Goal: Task Accomplishment & Management: Manage account settings

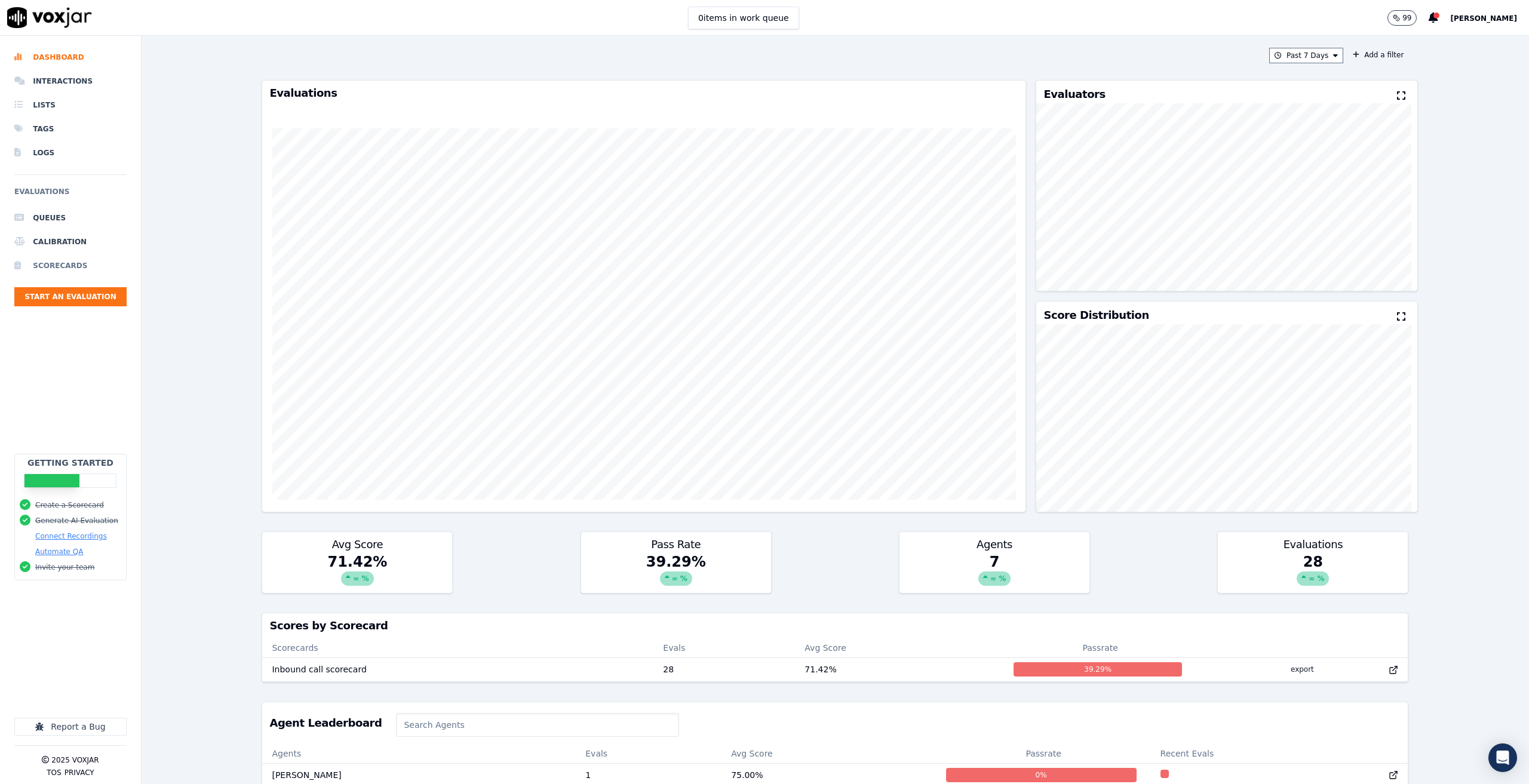
click at [66, 261] on li "Scorecards" at bounding box center [70, 266] width 112 height 24
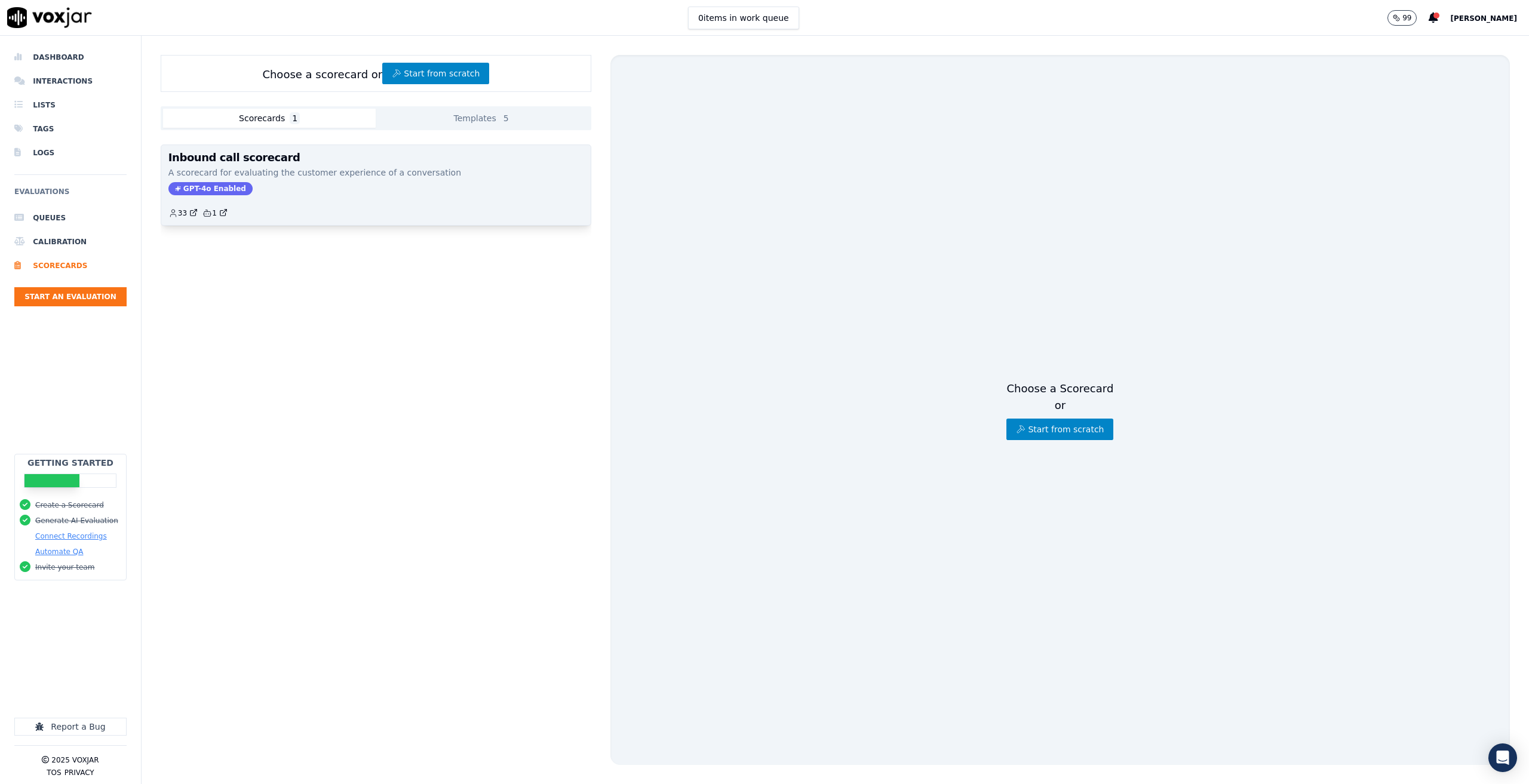
click at [310, 175] on p "A scorecard for evaluating the customer experience of a conversation" at bounding box center [376, 173] width 415 height 12
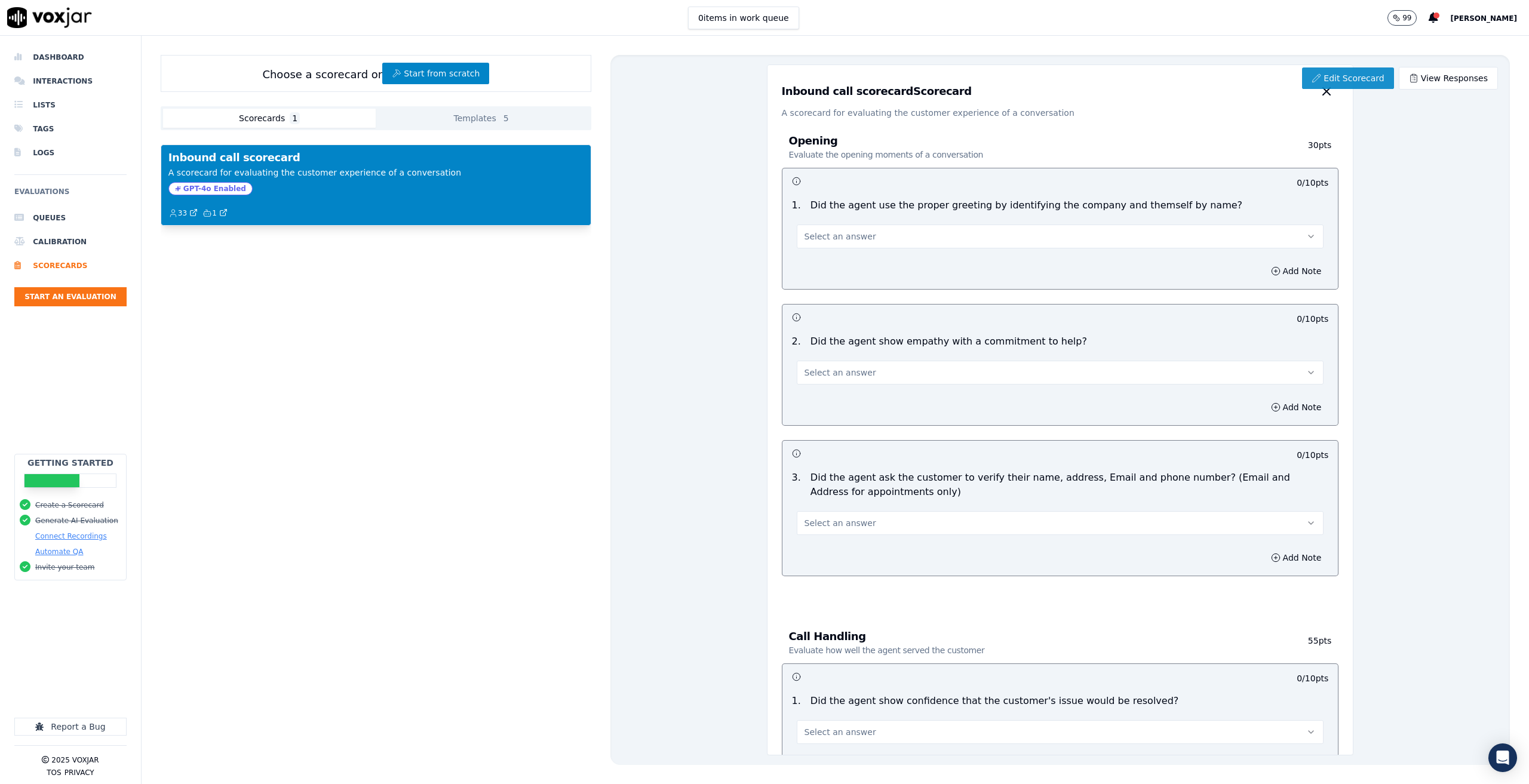
click at [1350, 75] on link "Edit Scorecard" at bounding box center [1348, 78] width 92 height 22
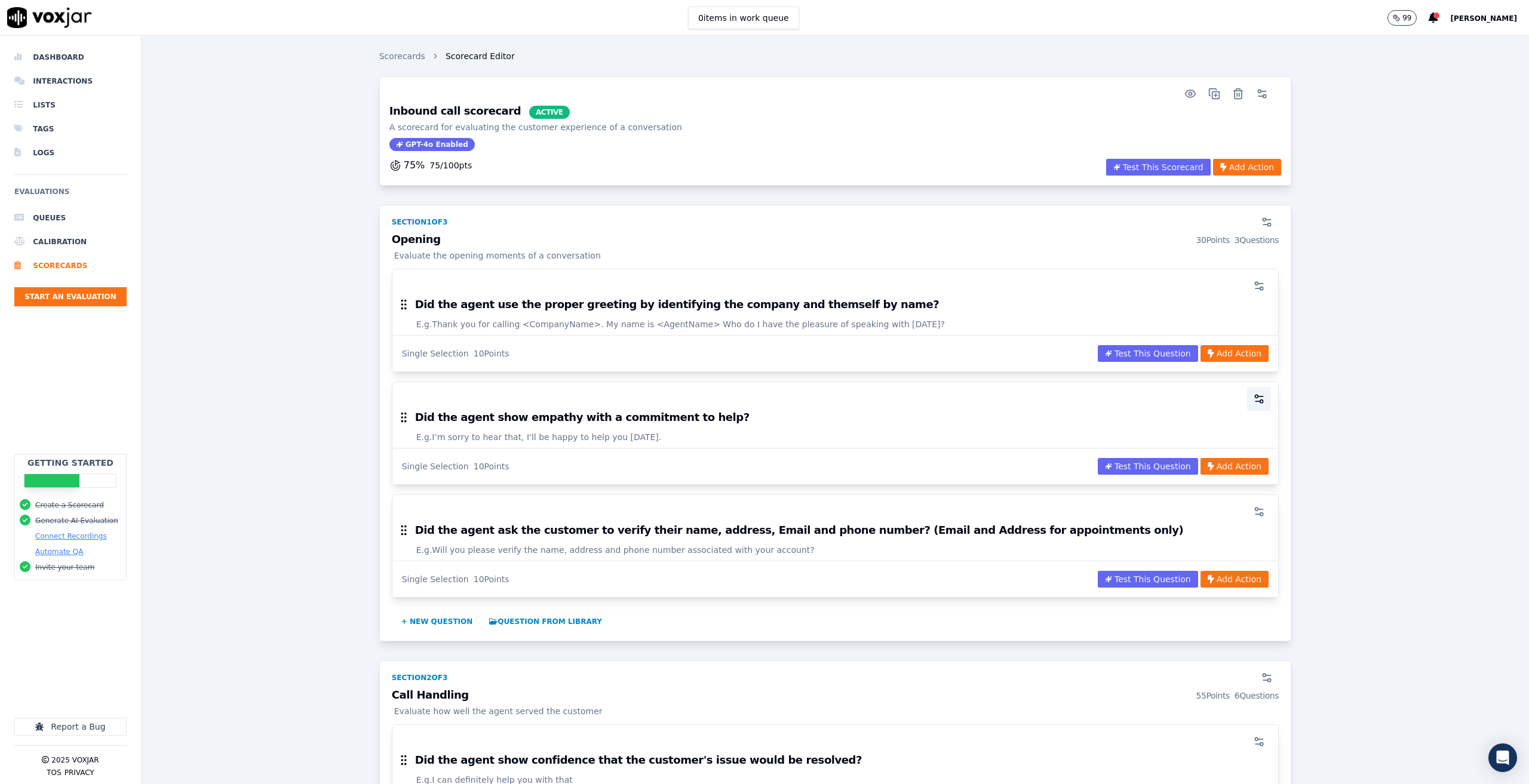
click at [1247, 397] on button "button" at bounding box center [1259, 399] width 24 height 24
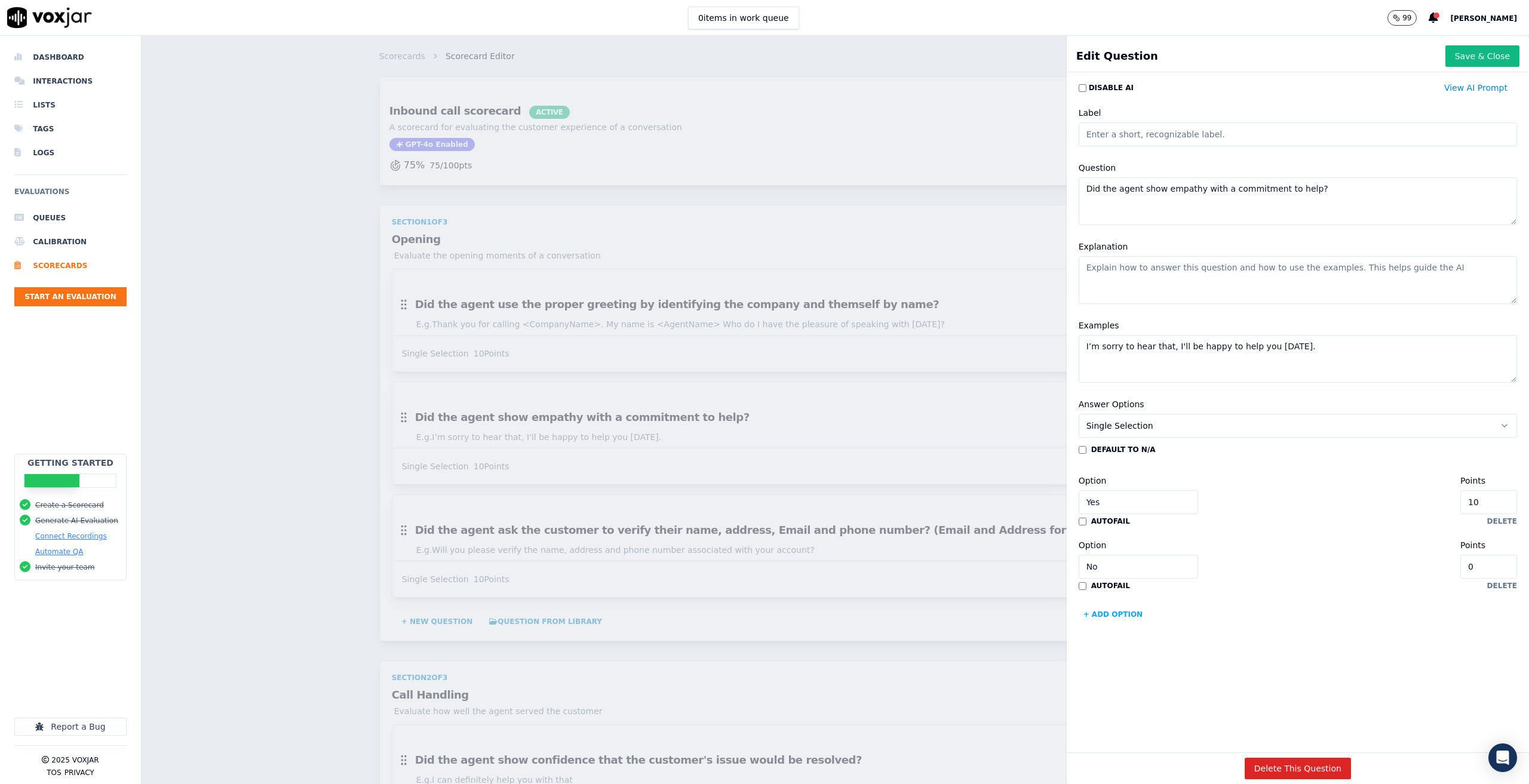
click at [1144, 425] on button "Single Selection" at bounding box center [1298, 426] width 438 height 24
click at [1160, 489] on div "Multiple Choice" at bounding box center [1274, 491] width 408 height 19
click at [1150, 494] on input "Yes" at bounding box center [1138, 502] width 119 height 24
click at [1176, 426] on button "Multiple Choice" at bounding box center [1298, 426] width 438 height 24
click at [1167, 455] on div "Single Selection" at bounding box center [1274, 453] width 408 height 19
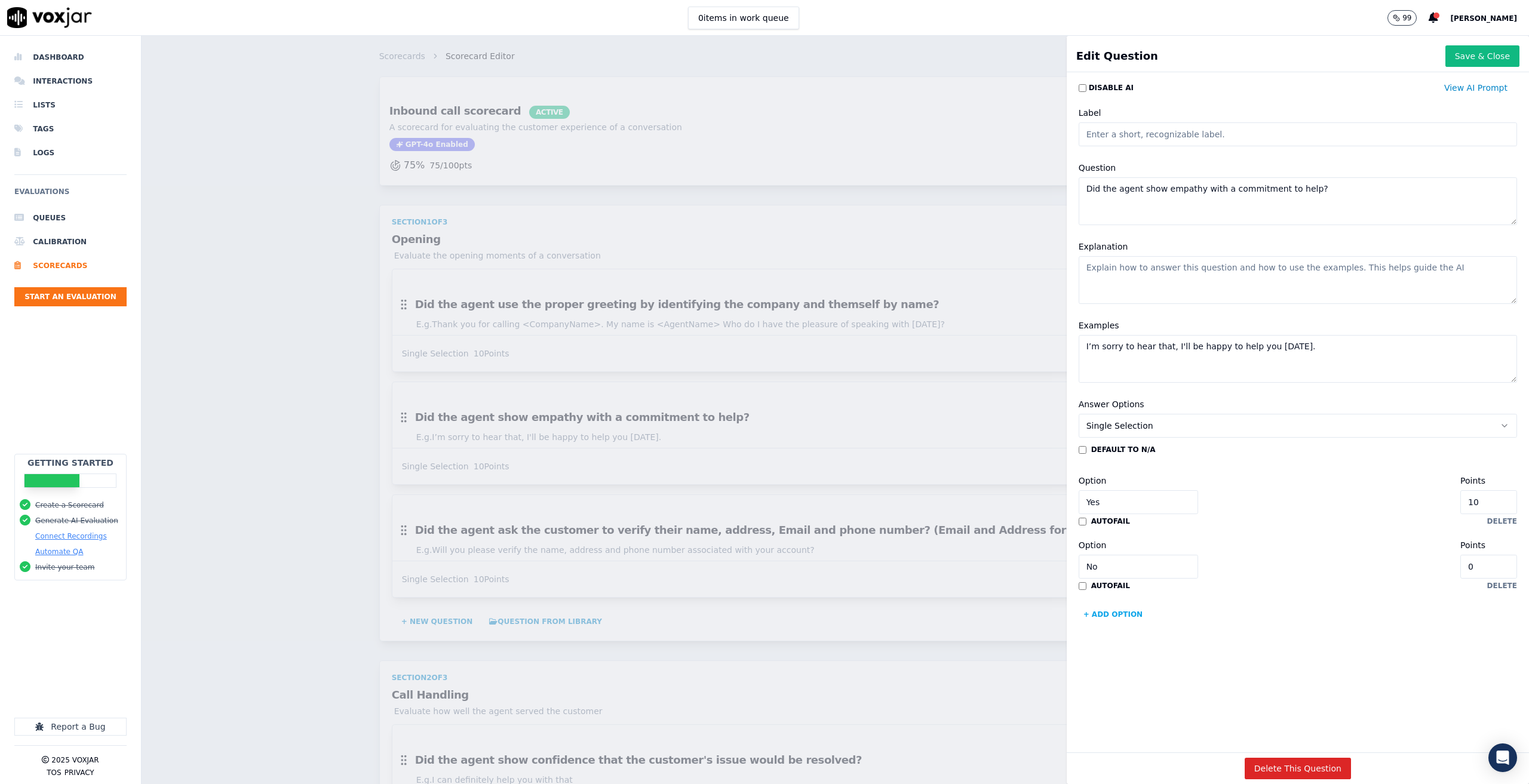
click at [1091, 611] on button "+ Add option" at bounding box center [1113, 615] width 69 height 19
click at [1106, 632] on input "Option" at bounding box center [1138, 631] width 119 height 24
type input "apology needed"
click at [1212, 621] on div "Option apology needed Points 0" at bounding box center [1298, 623] width 438 height 40
click at [1460, 628] on input "0" at bounding box center [1489, 631] width 57 height 24
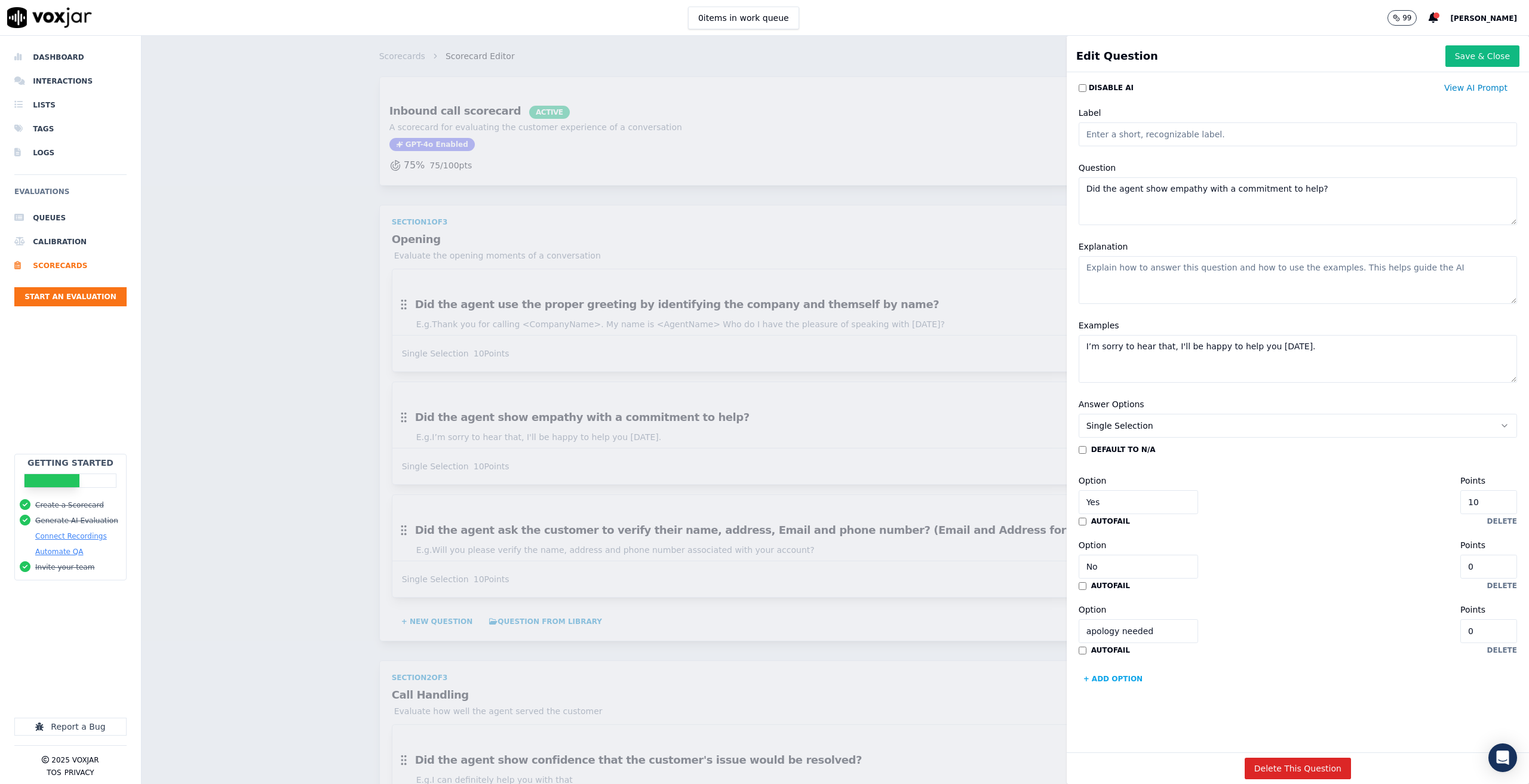
type input "1"
type input "2"
type input "3"
type input "2"
type input "1"
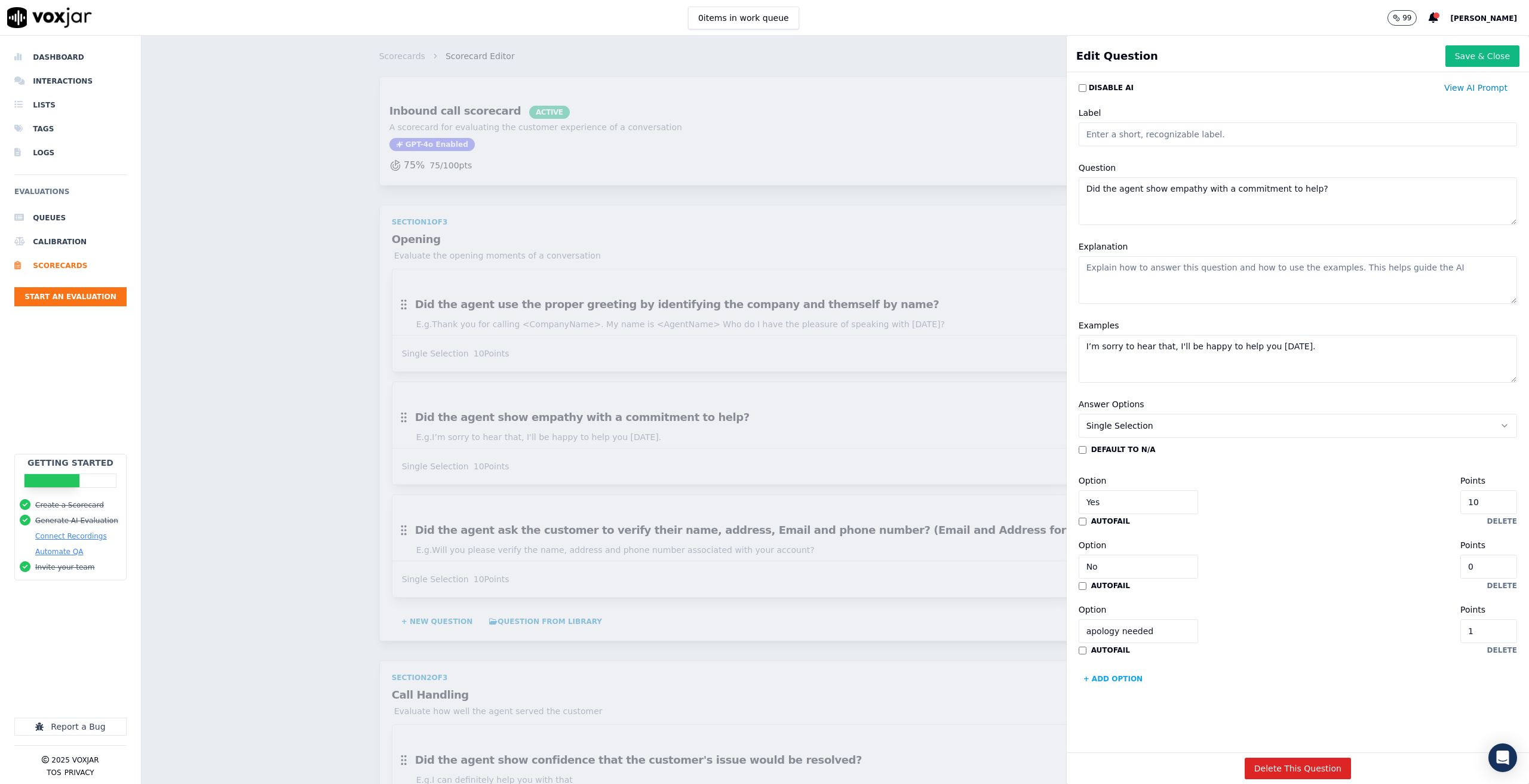
type input "0"
click at [1469, 635] on input "0" at bounding box center [1489, 631] width 57 height 24
click at [1428, 666] on div "default to N/A Option Yes Points 10 autofail delete Option No Points 0 autofail…" at bounding box center [1298, 567] width 438 height 244
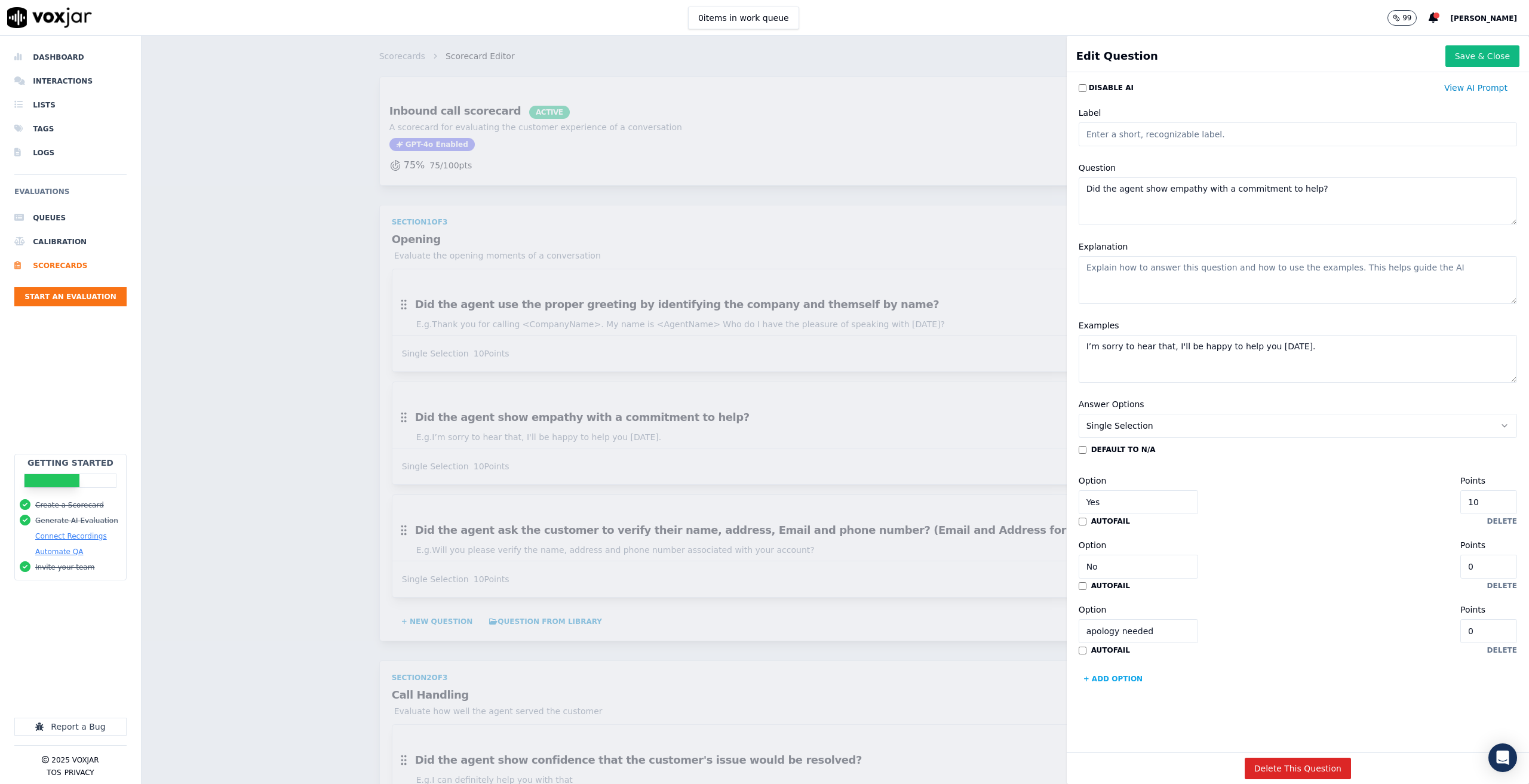
type input "9"
type input "8"
type input "7"
type input "6"
type input "5"
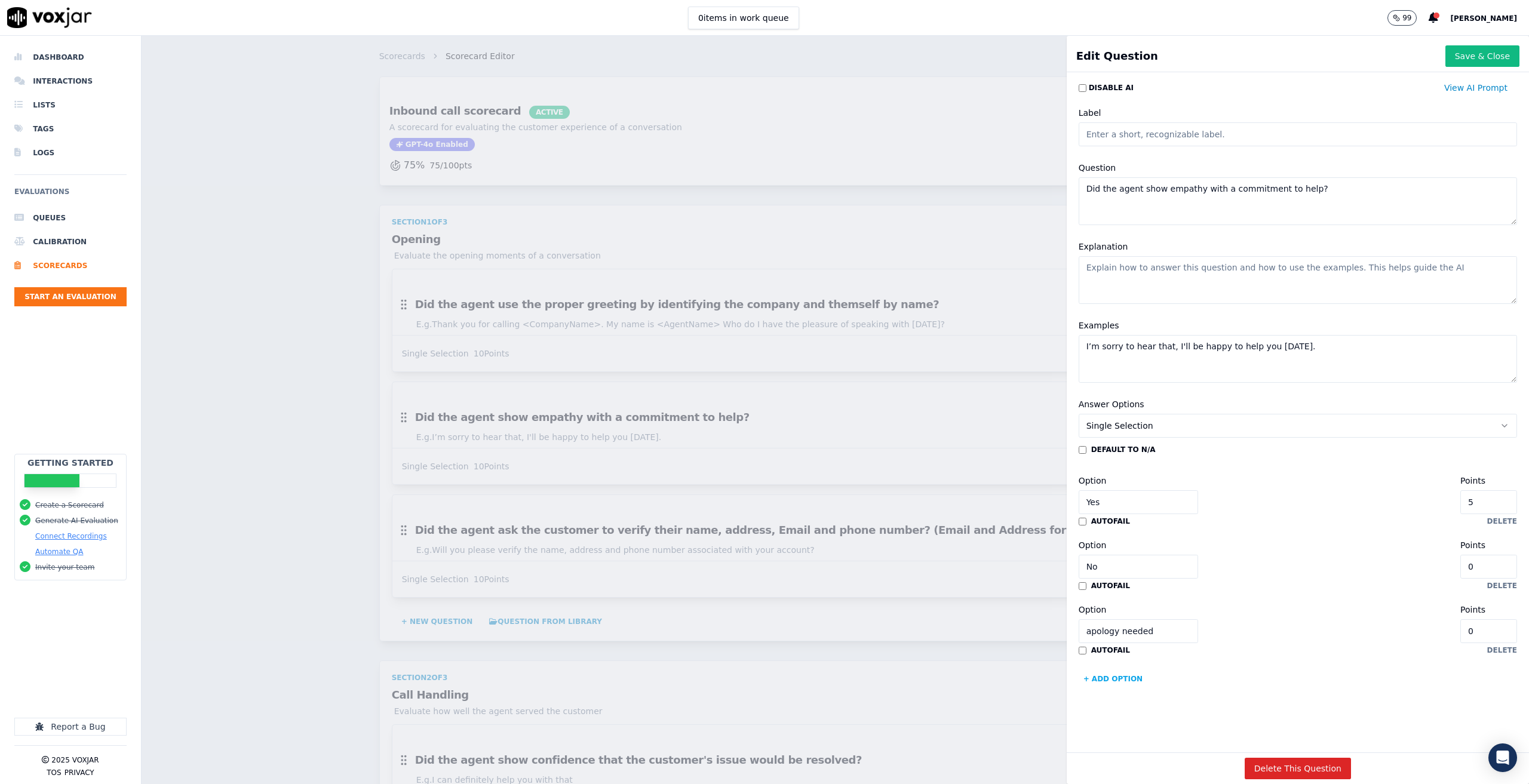
type input "1"
type input "2"
type input "3"
type input "5"
click at [1288, 668] on div "default to N/A Option Yes Points 5 autofail delete Option No Points 0 autofail …" at bounding box center [1298, 567] width 438 height 244
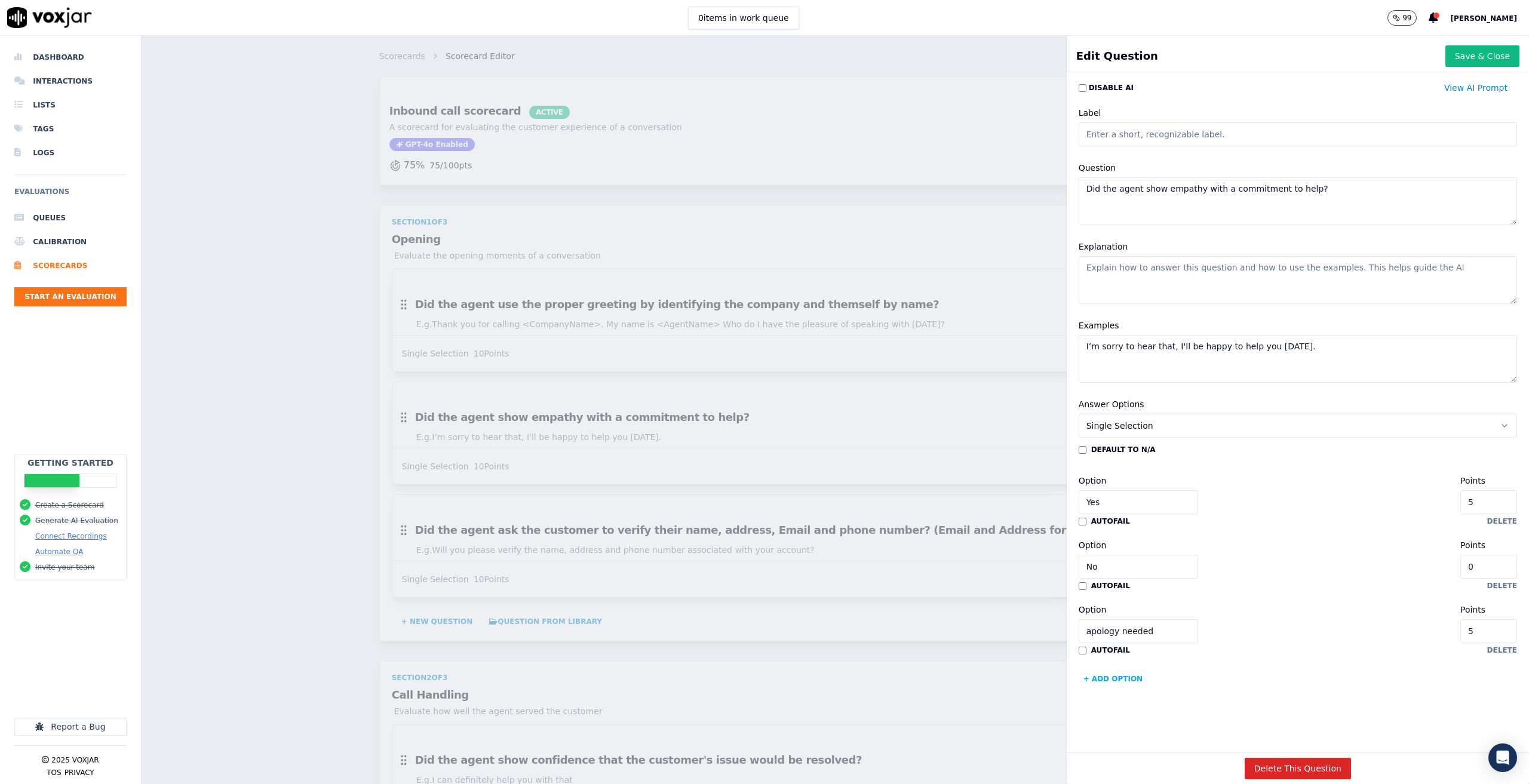
click at [1079, 629] on input "apology needed" at bounding box center [1138, 631] width 119 height 24
type input "Apology needed"
click at [1254, 646] on div "autofail delete" at bounding box center [1298, 650] width 438 height 10
click at [1109, 427] on span "Single Selection" at bounding box center [1120, 426] width 67 height 12
click at [1132, 490] on div "Multiple Choice" at bounding box center [1274, 491] width 408 height 19
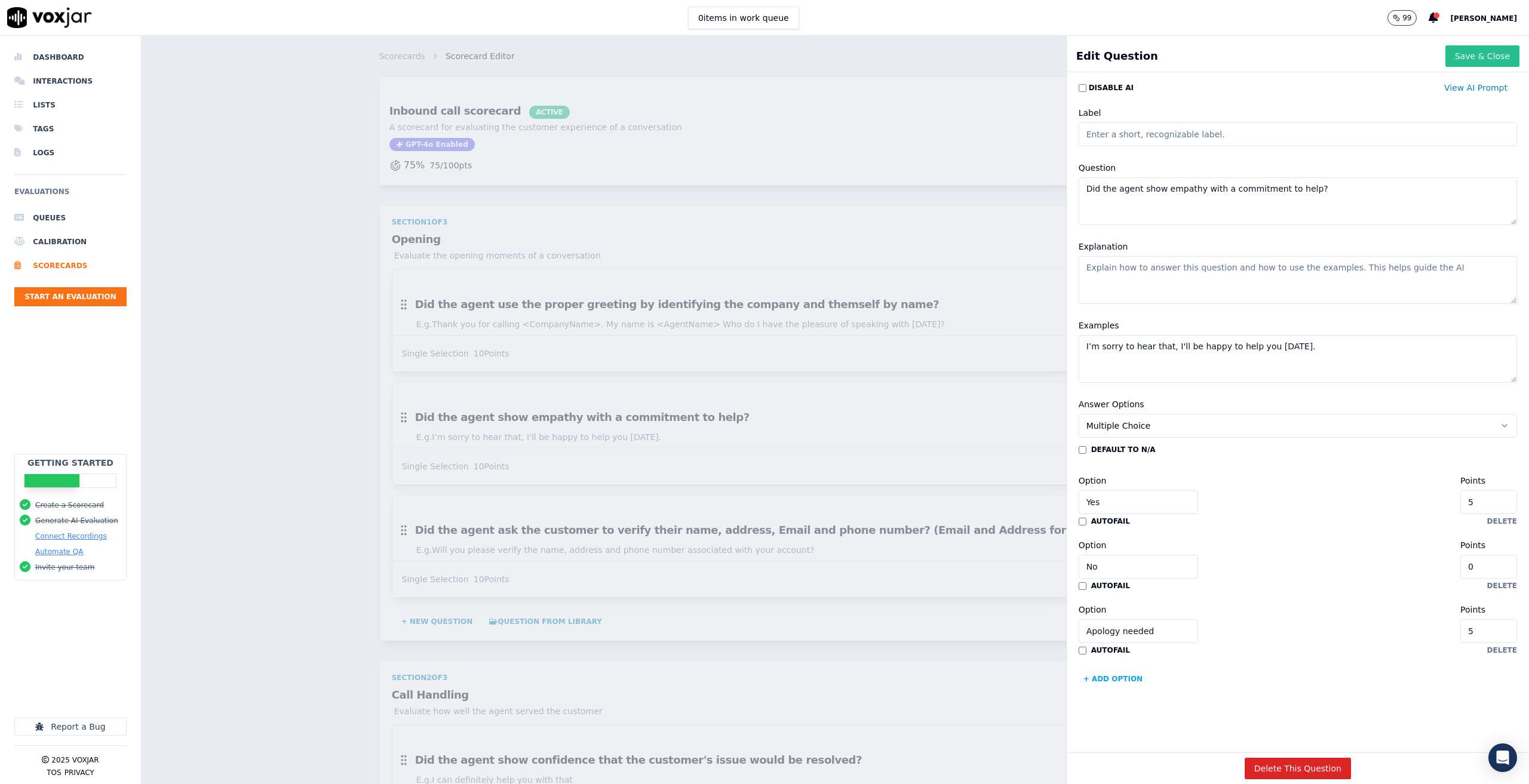
click at [1462, 63] on button "Save & Close" at bounding box center [1482, 56] width 74 height 22
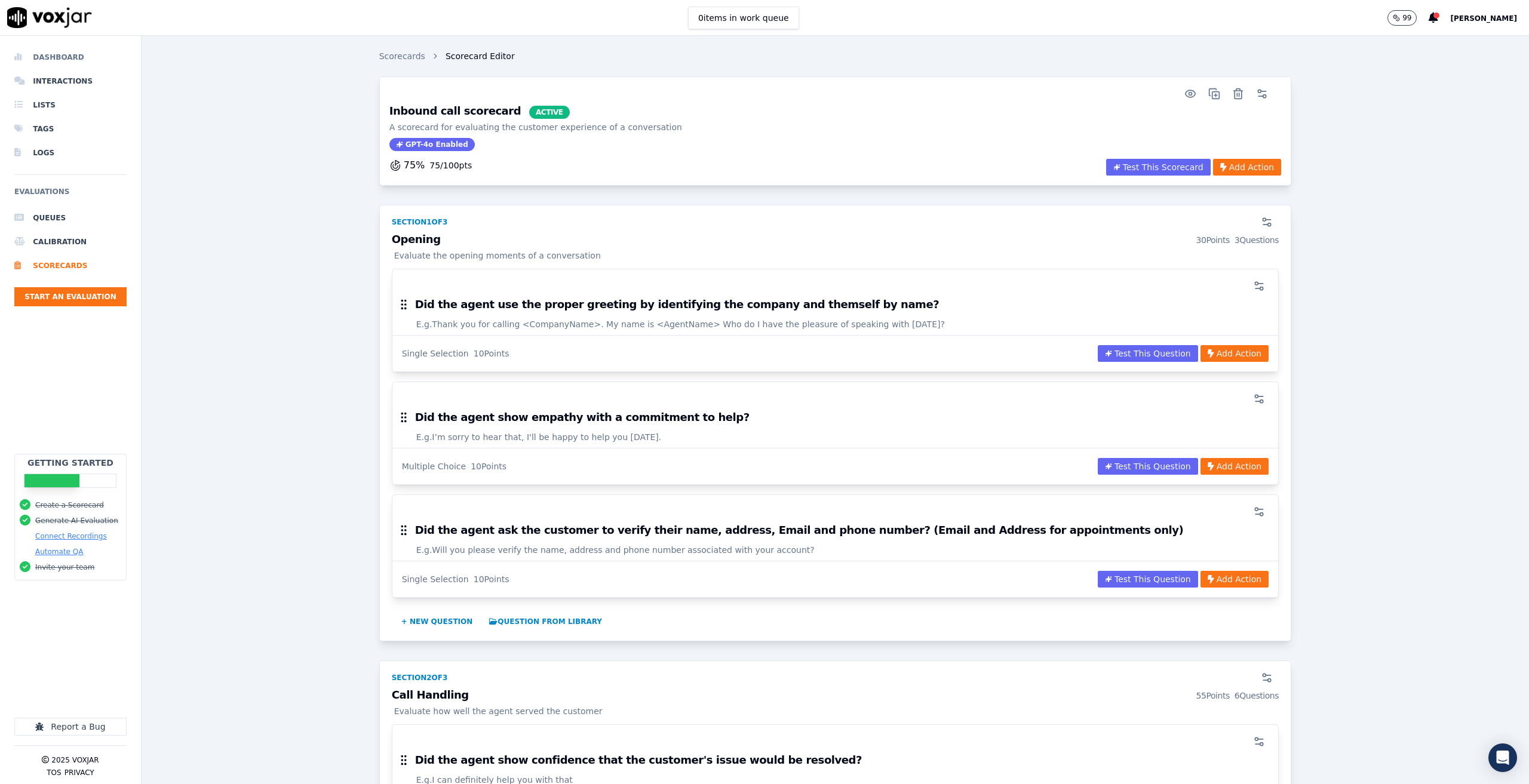
click at [49, 57] on li "Dashboard" at bounding box center [70, 57] width 112 height 24
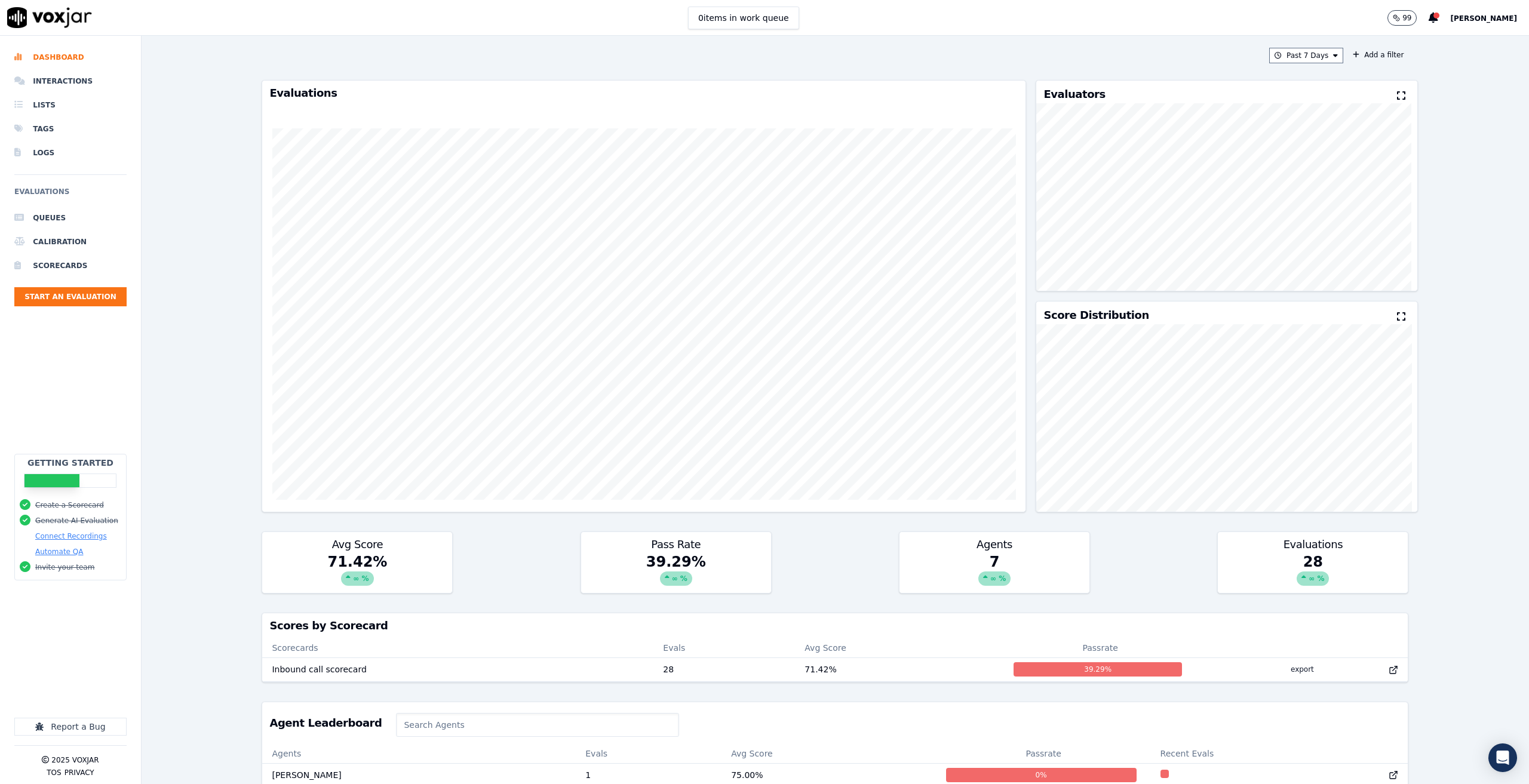
scroll to position [174, 0]
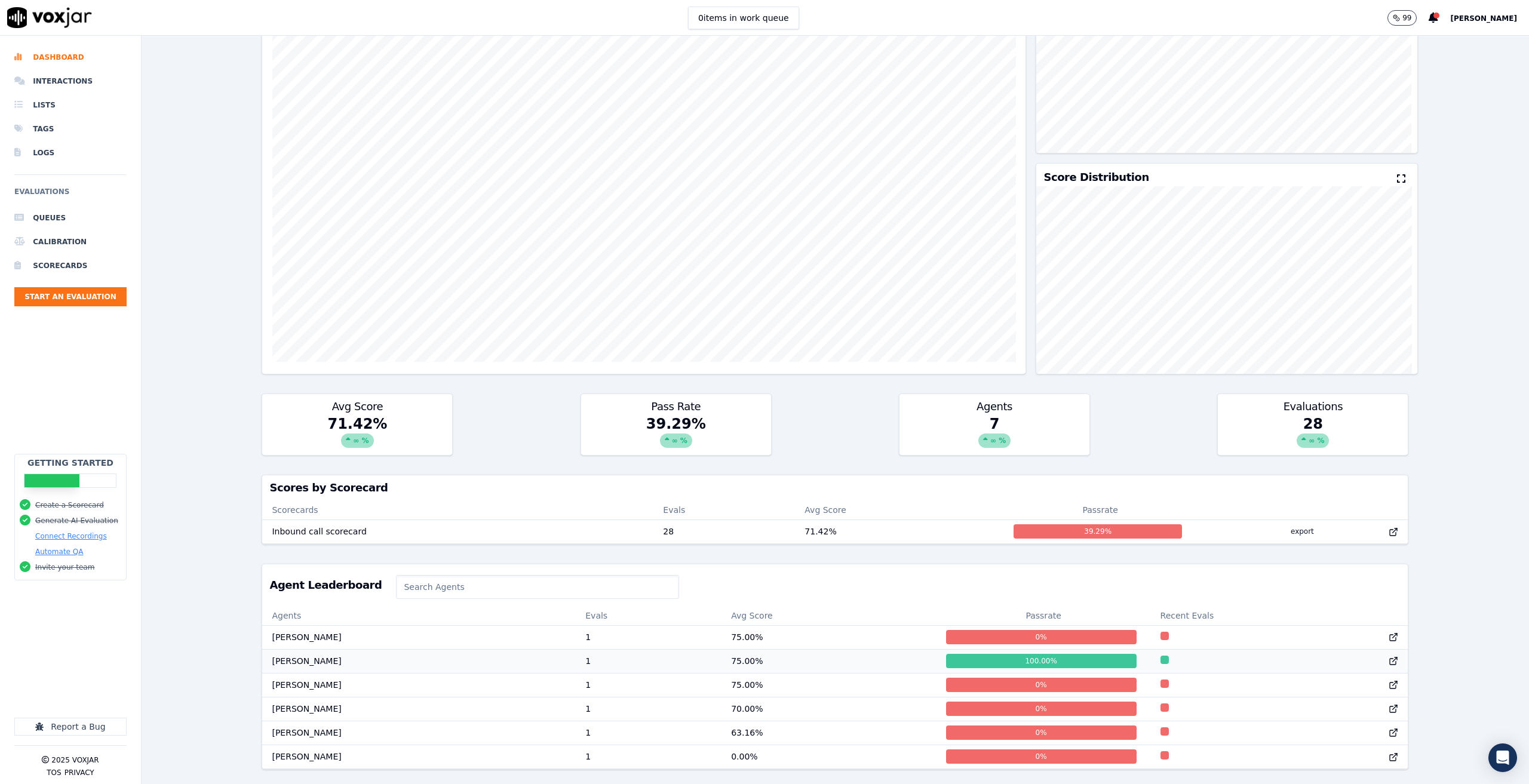
click at [488, 649] on td "[PERSON_NAME]" at bounding box center [419, 661] width 314 height 24
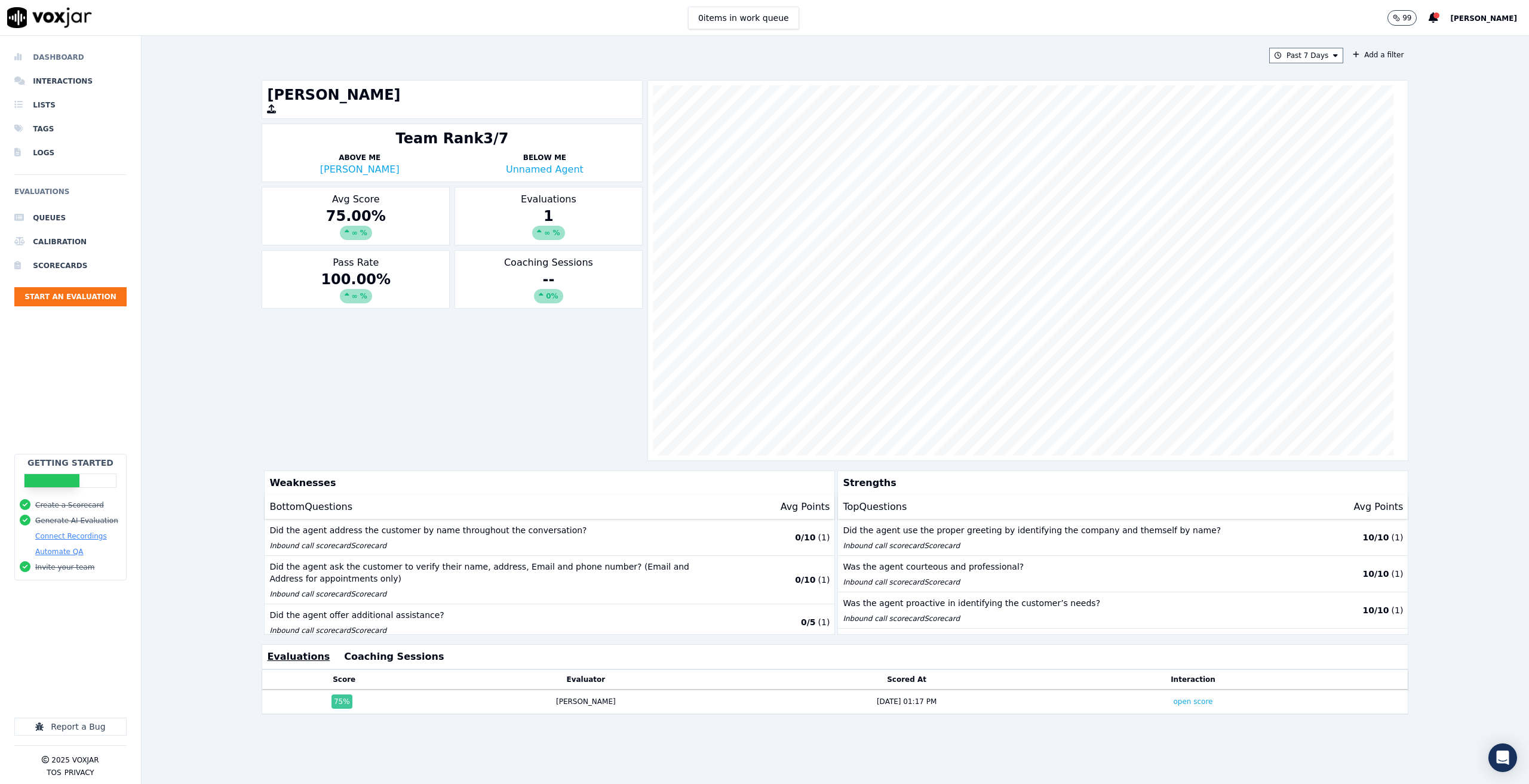
click at [46, 55] on li "Dashboard" at bounding box center [70, 57] width 112 height 24
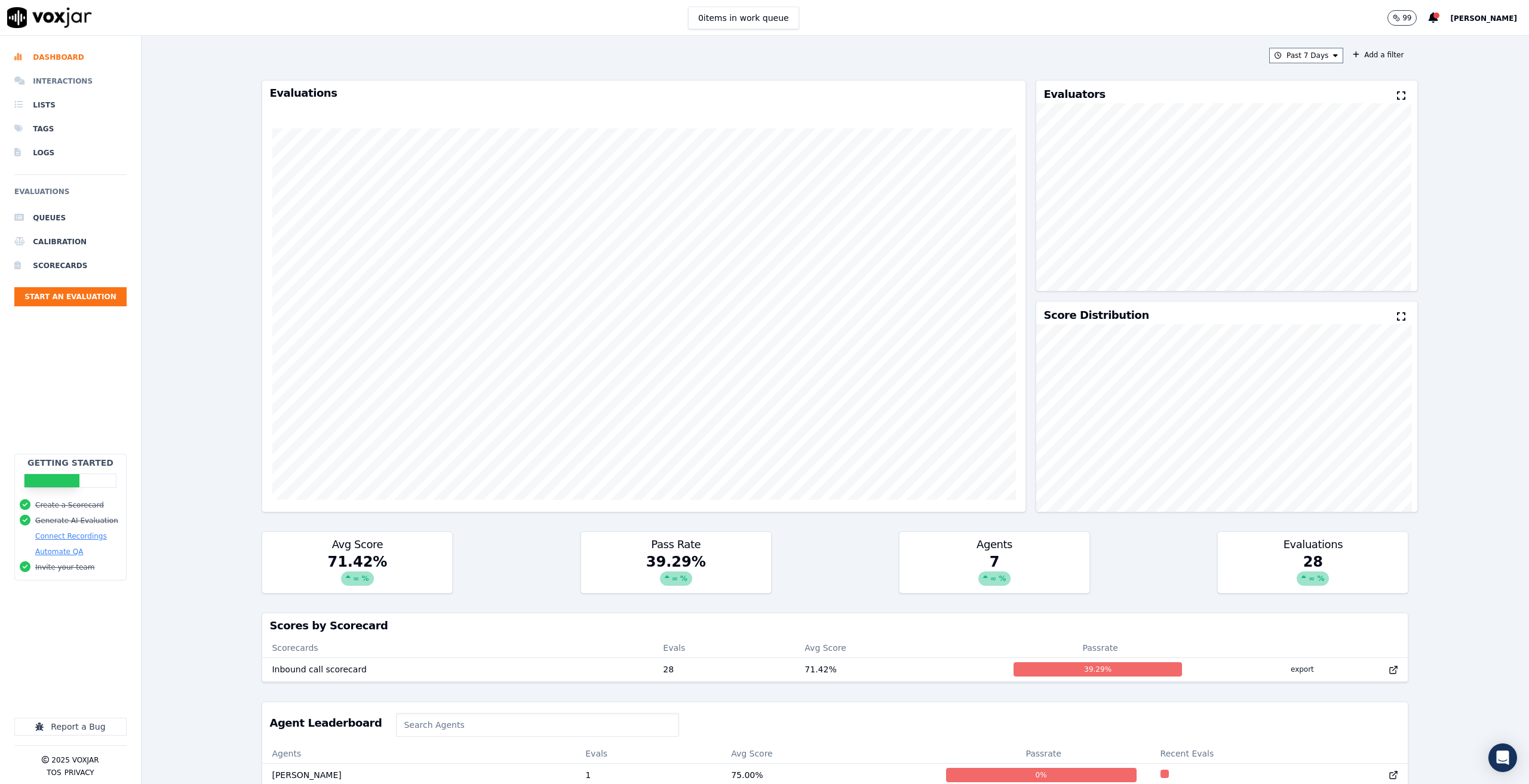
click at [52, 77] on li "Interactions" at bounding box center [70, 81] width 112 height 24
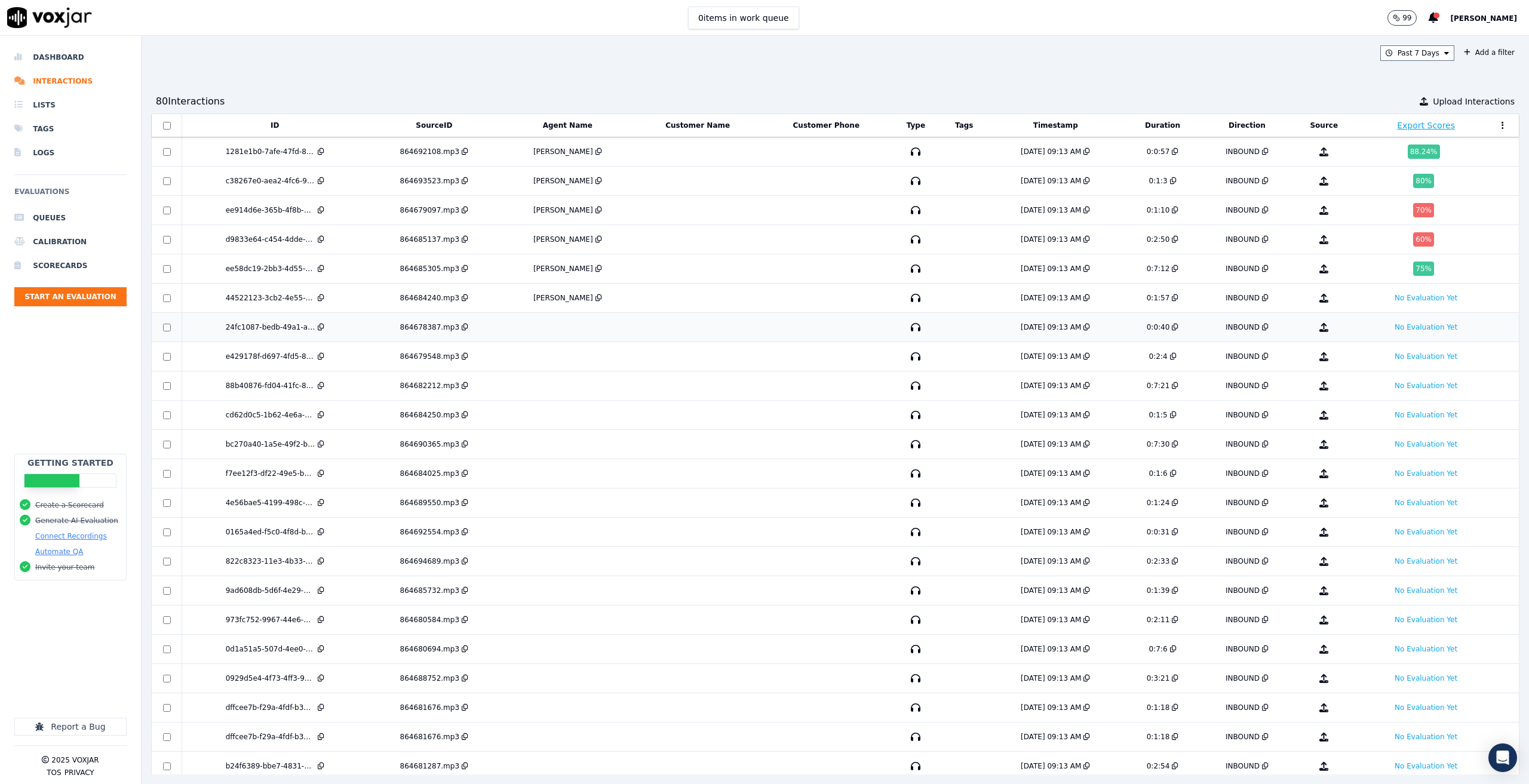
click at [496, 325] on div "864678387.mp3" at bounding box center [434, 327] width 123 height 10
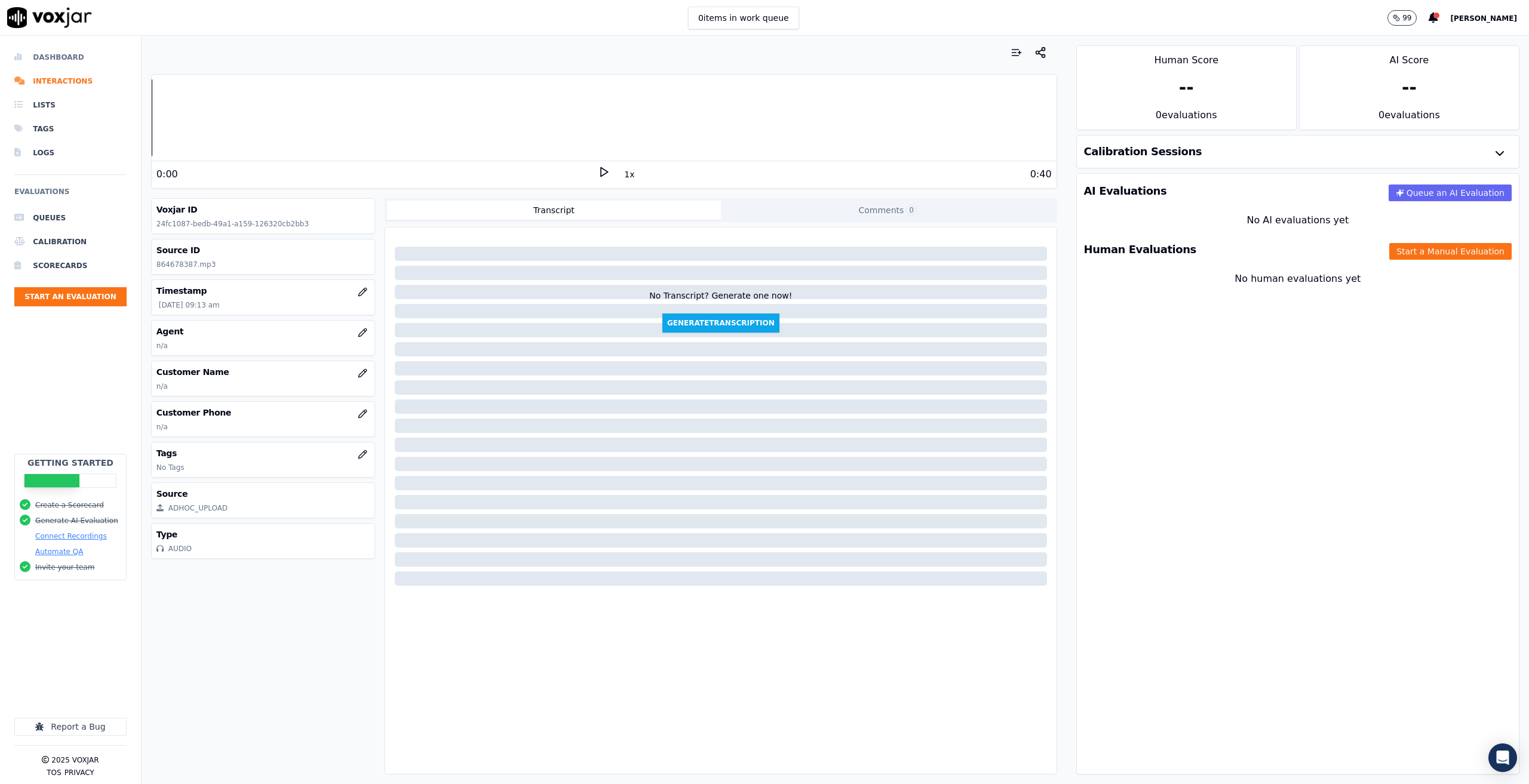
click at [59, 58] on li "Dashboard" at bounding box center [70, 57] width 112 height 24
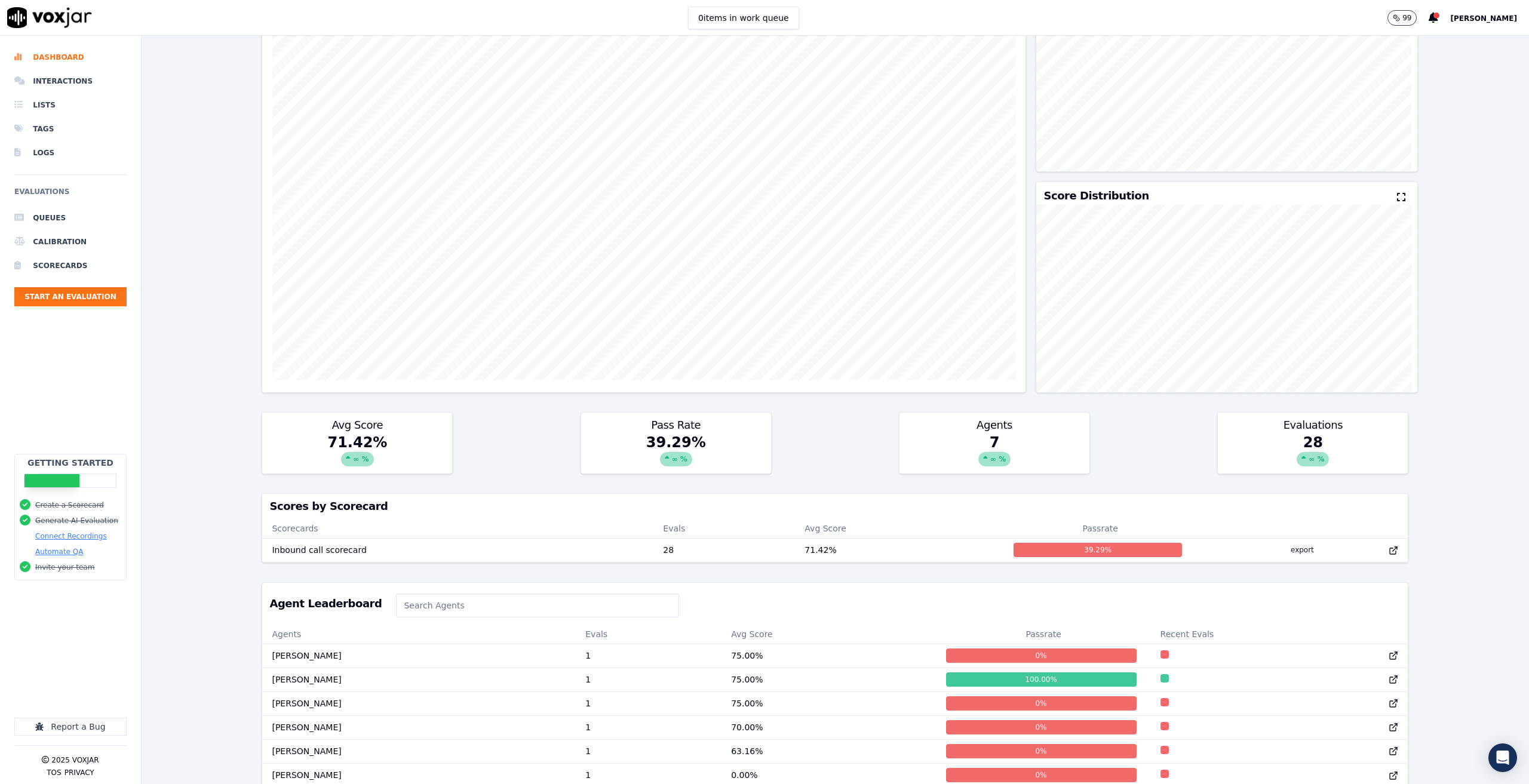
scroll to position [174, 0]
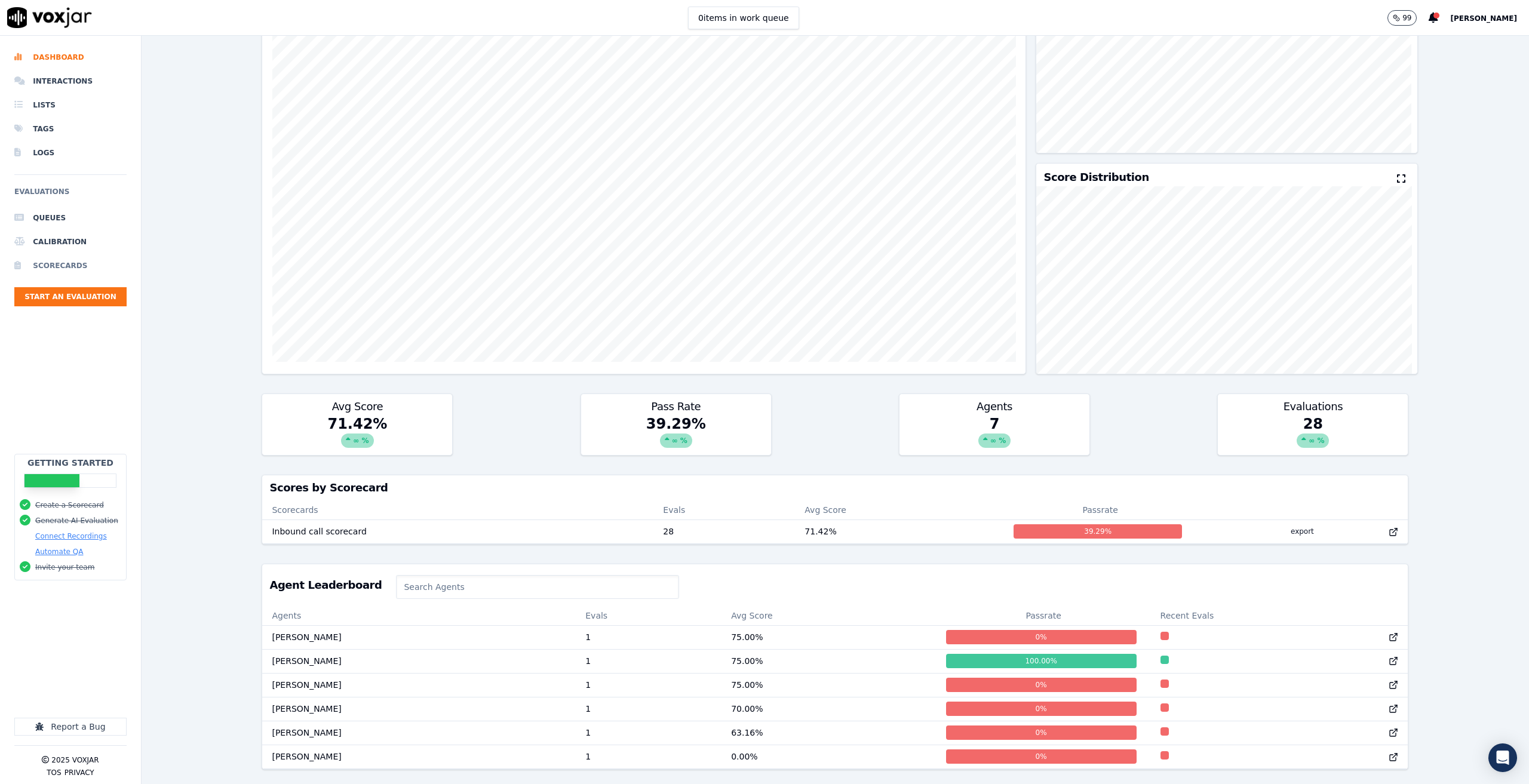
click at [75, 270] on li "Scorecards" at bounding box center [70, 266] width 112 height 24
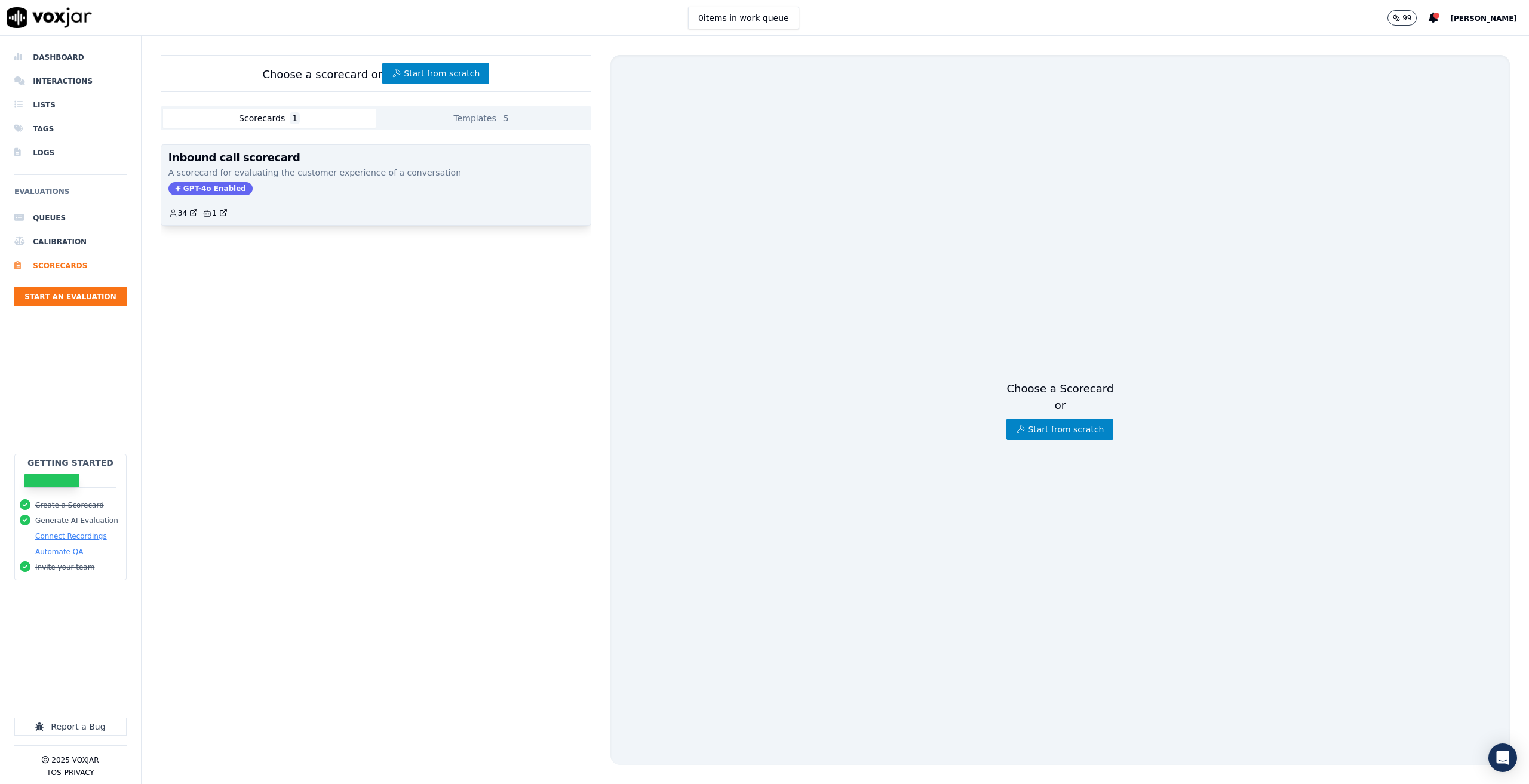
click at [332, 179] on div "Inbound call scorecard A scorecard for evaluating the customer experience of a …" at bounding box center [376, 185] width 429 height 80
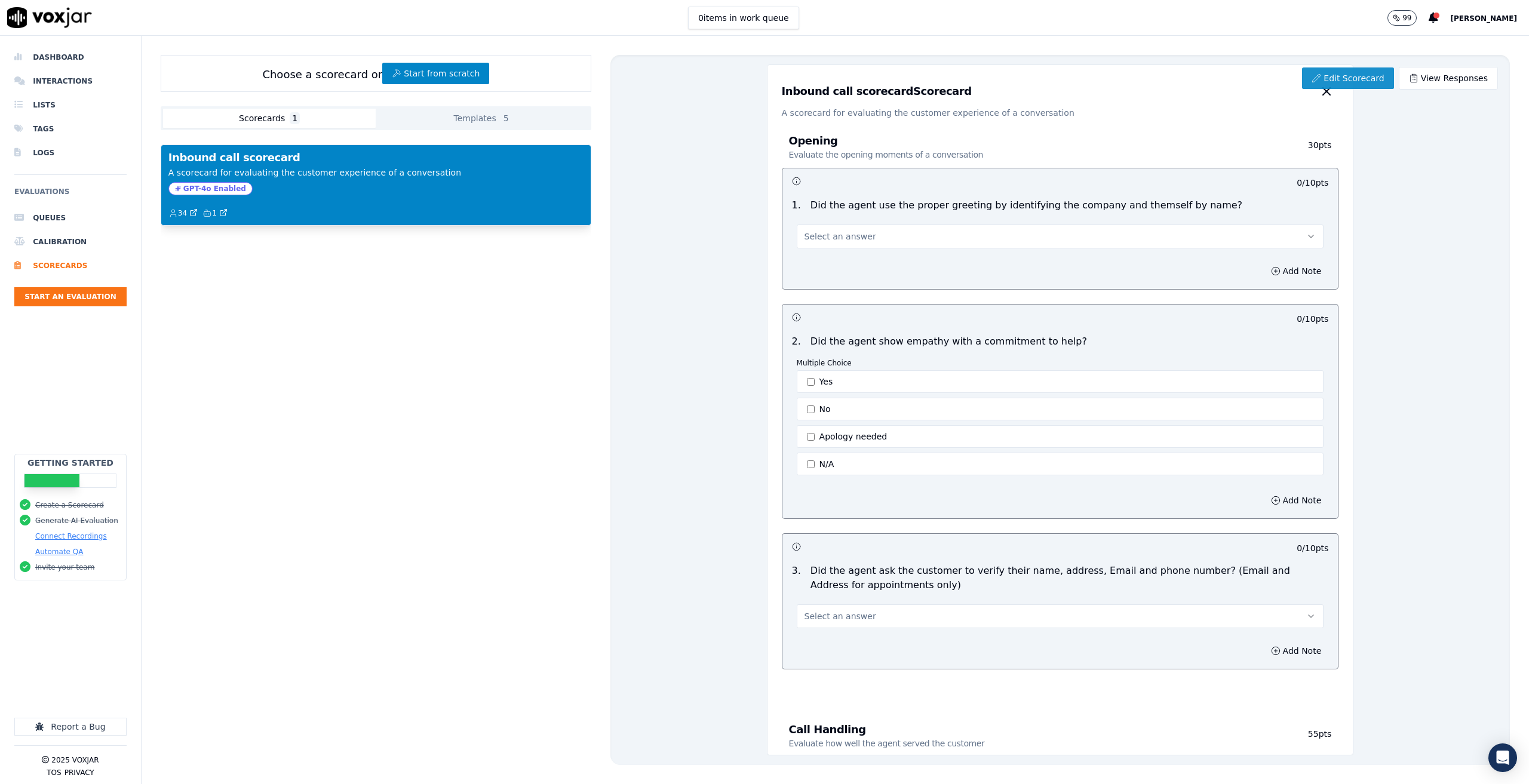
click at [1352, 75] on link "Edit Scorecard" at bounding box center [1348, 78] width 92 height 22
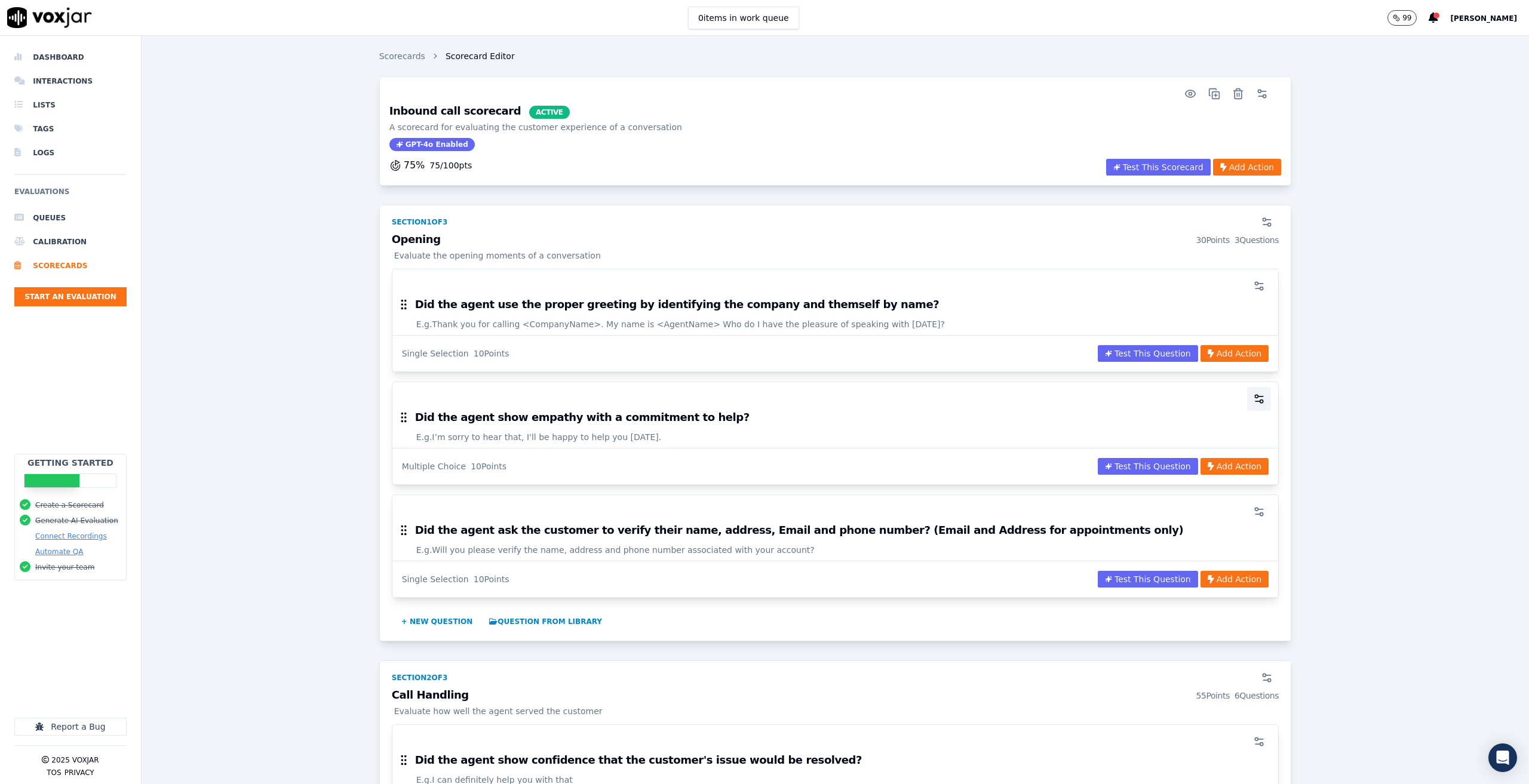
click at [1254, 397] on circle "button" at bounding box center [1256, 396] width 3 height 3
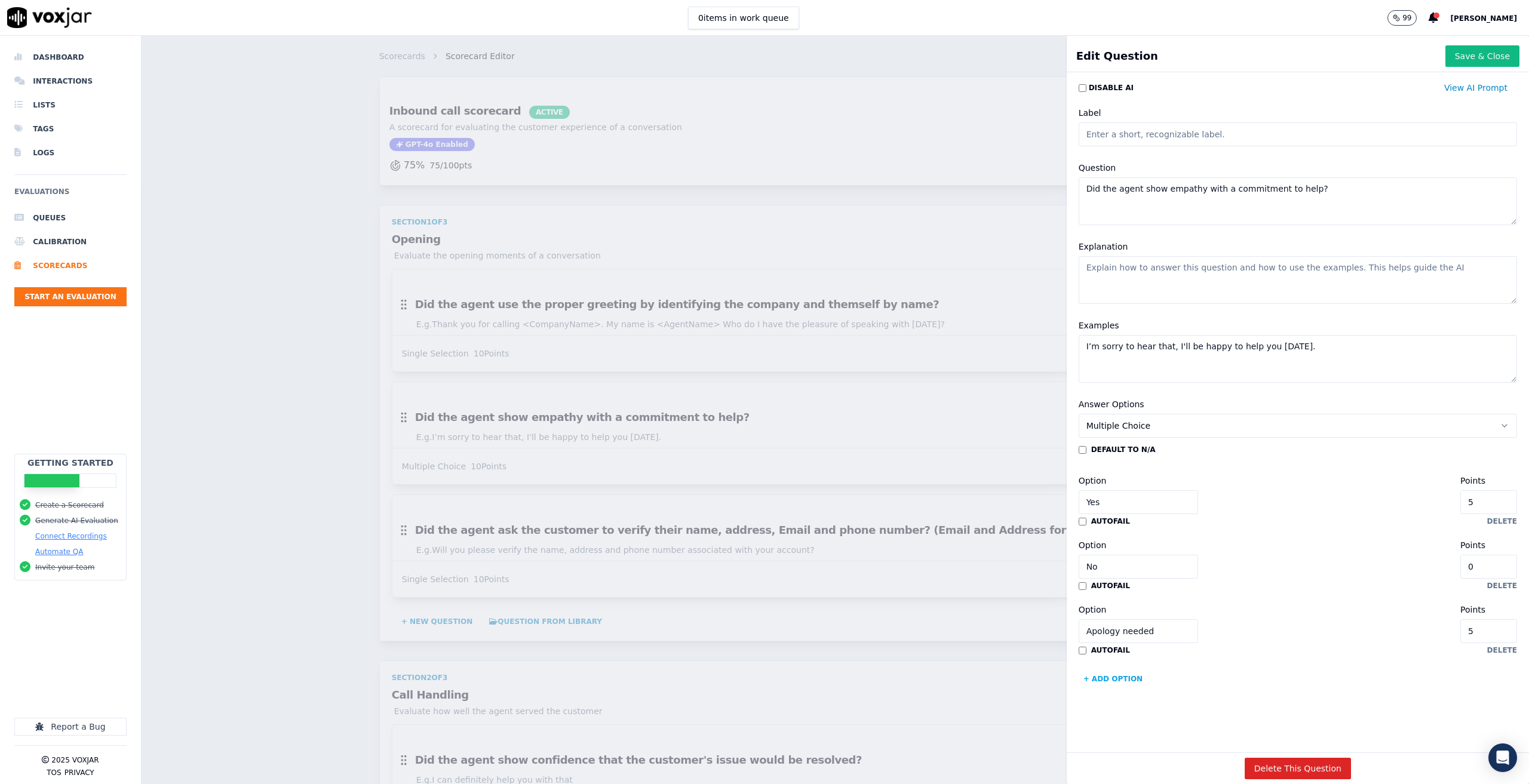
click at [960, 63] on div "Scorecards Scorecard Editor Inbound call scorecard ACTIVE A scorecard for evalu…" at bounding box center [835, 409] width 1387 height 748
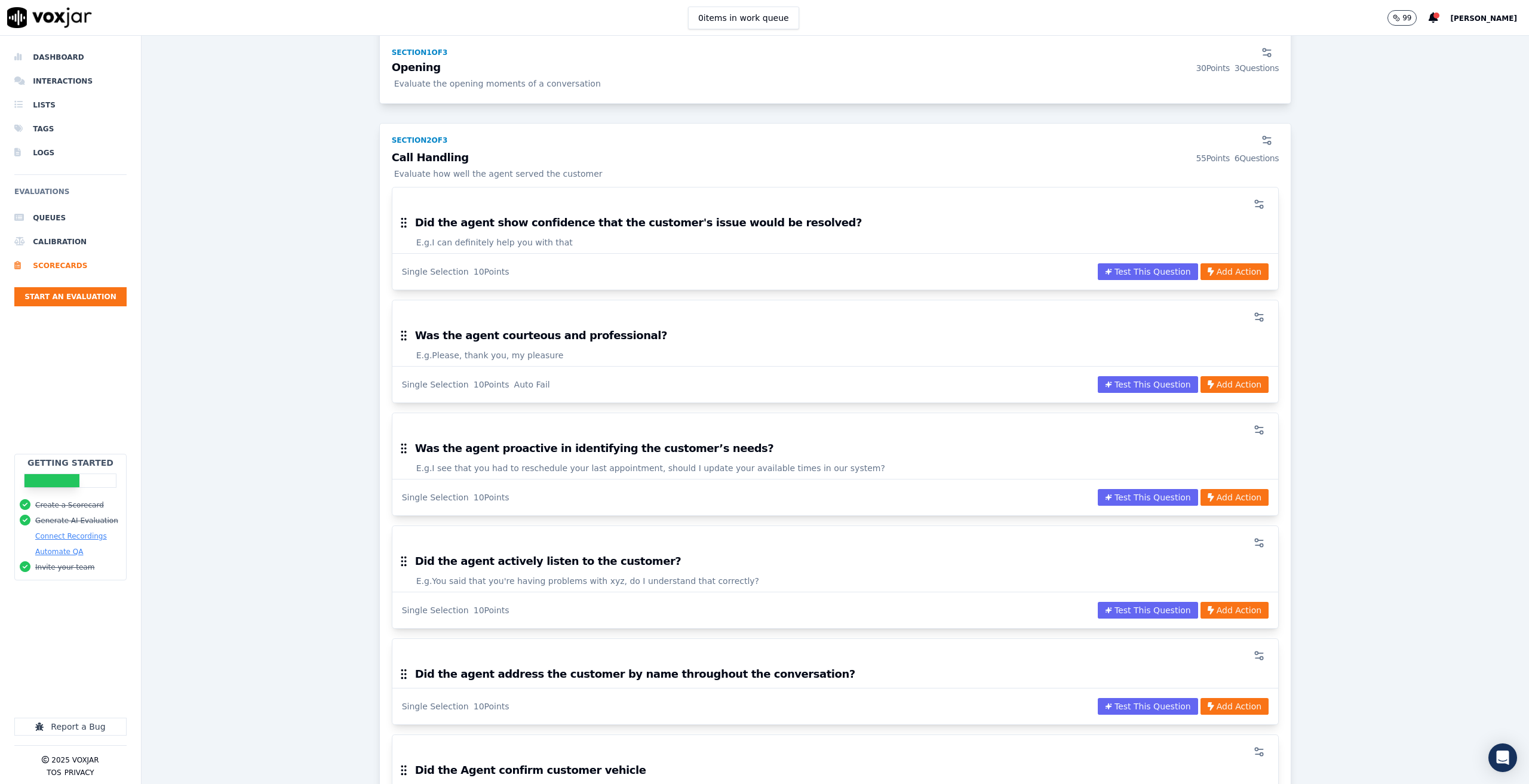
scroll to position [478, 0]
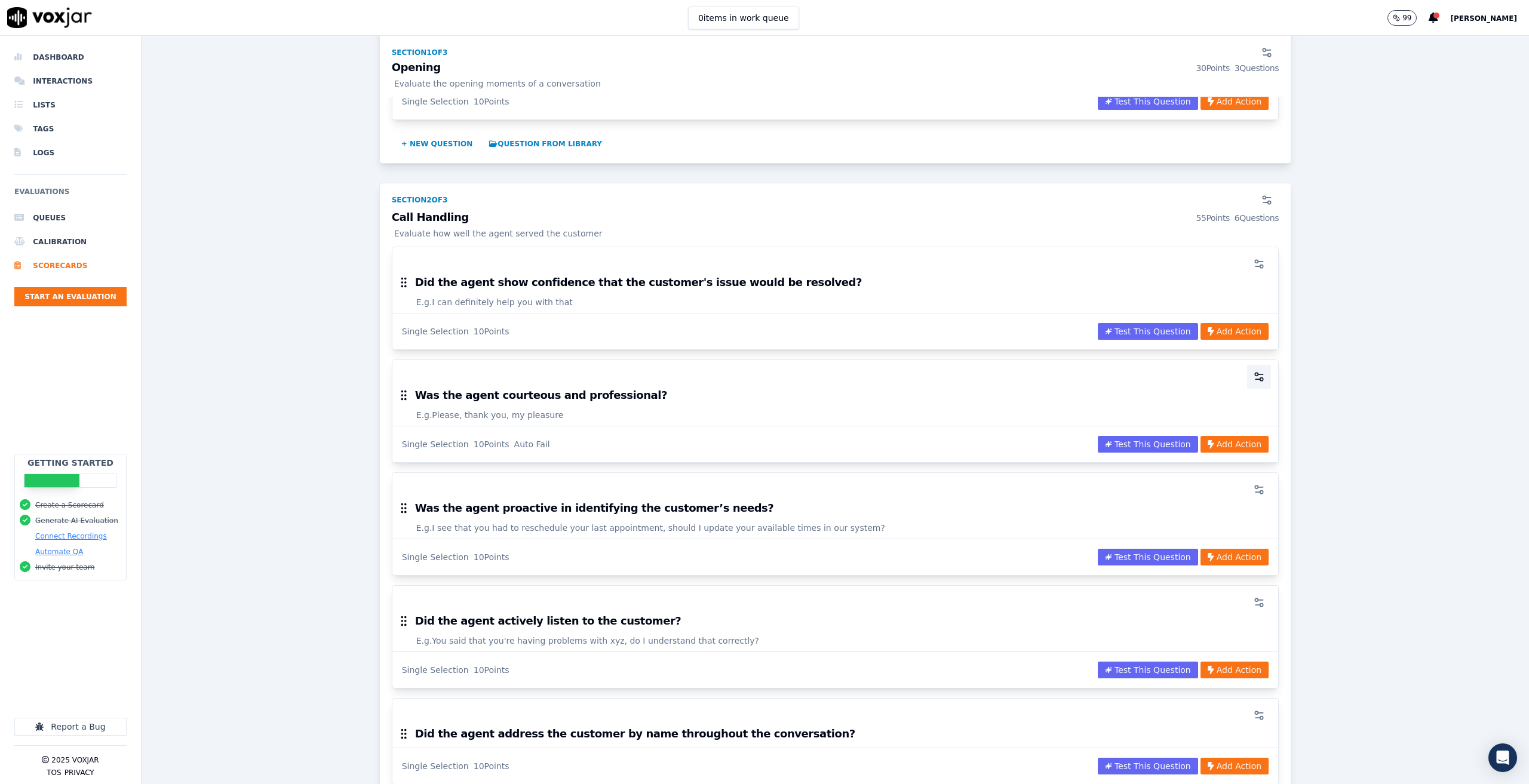
click at [1253, 376] on icon "button" at bounding box center [1259, 377] width 12 height 12
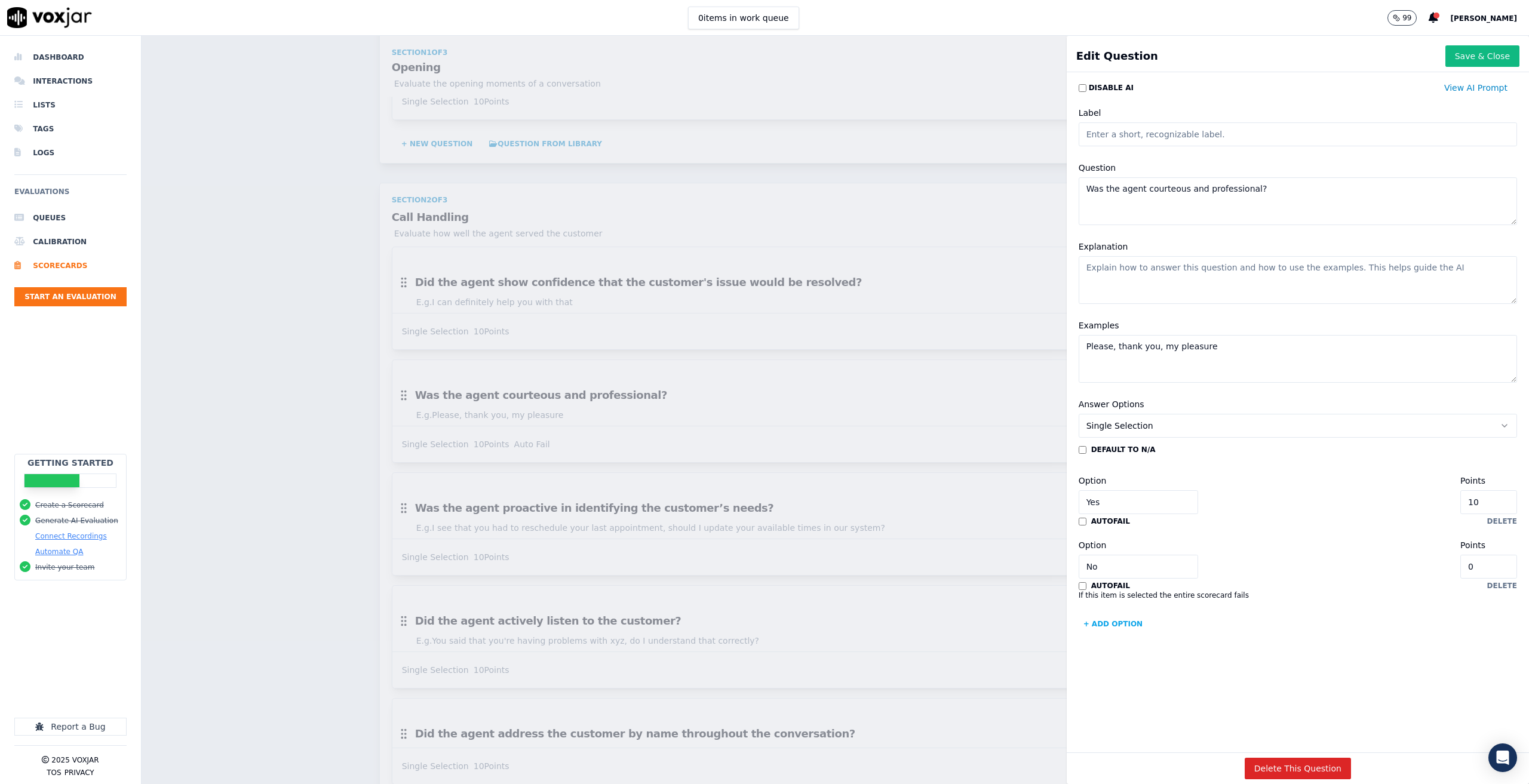
click at [314, 329] on div "Scorecards Scorecard Editor Inbound call scorecard ACTIVE A scorecard for evalu…" at bounding box center [835, 409] width 1387 height 748
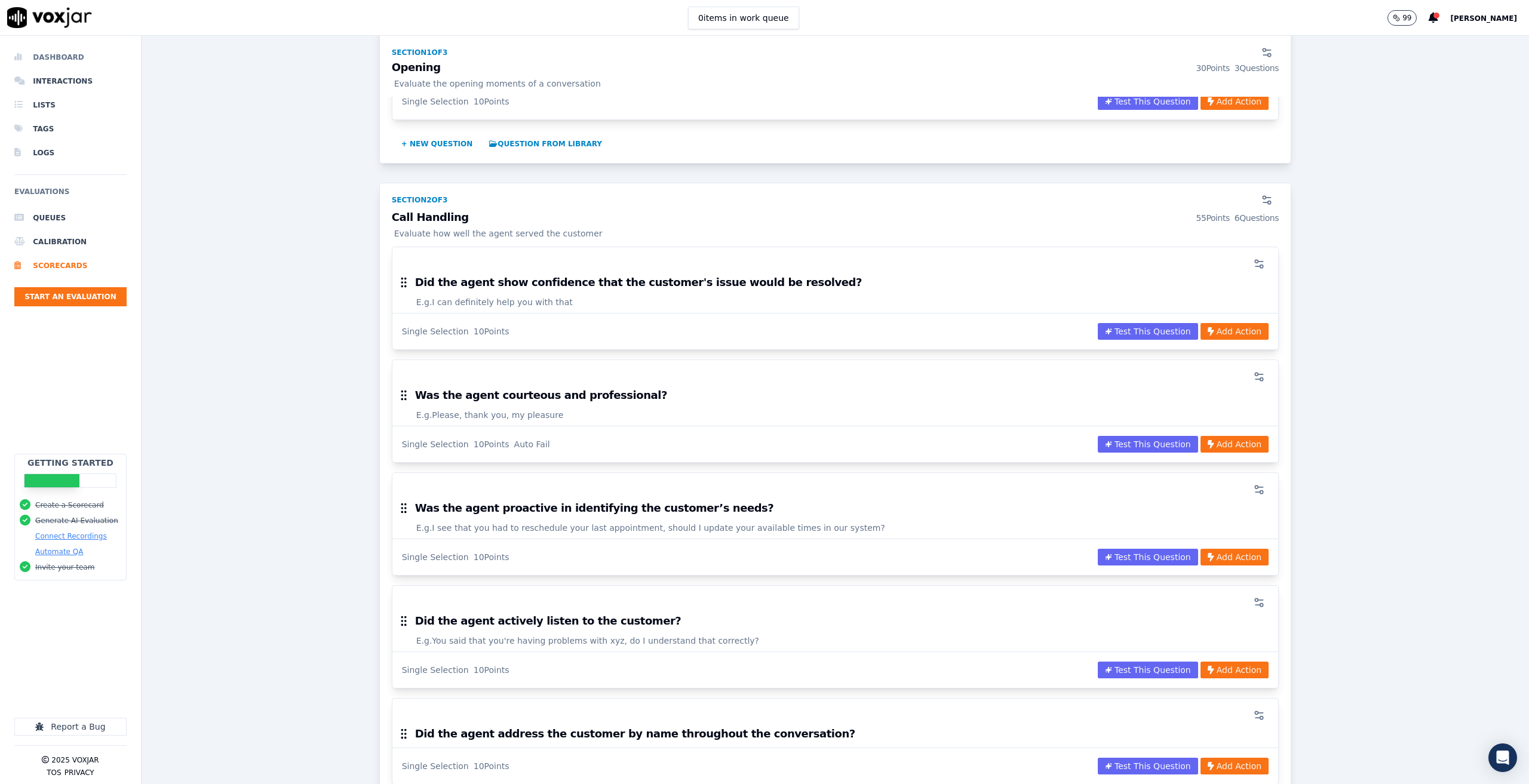
click at [49, 54] on li "Dashboard" at bounding box center [70, 57] width 112 height 24
